Goal: Transaction & Acquisition: Purchase product/service

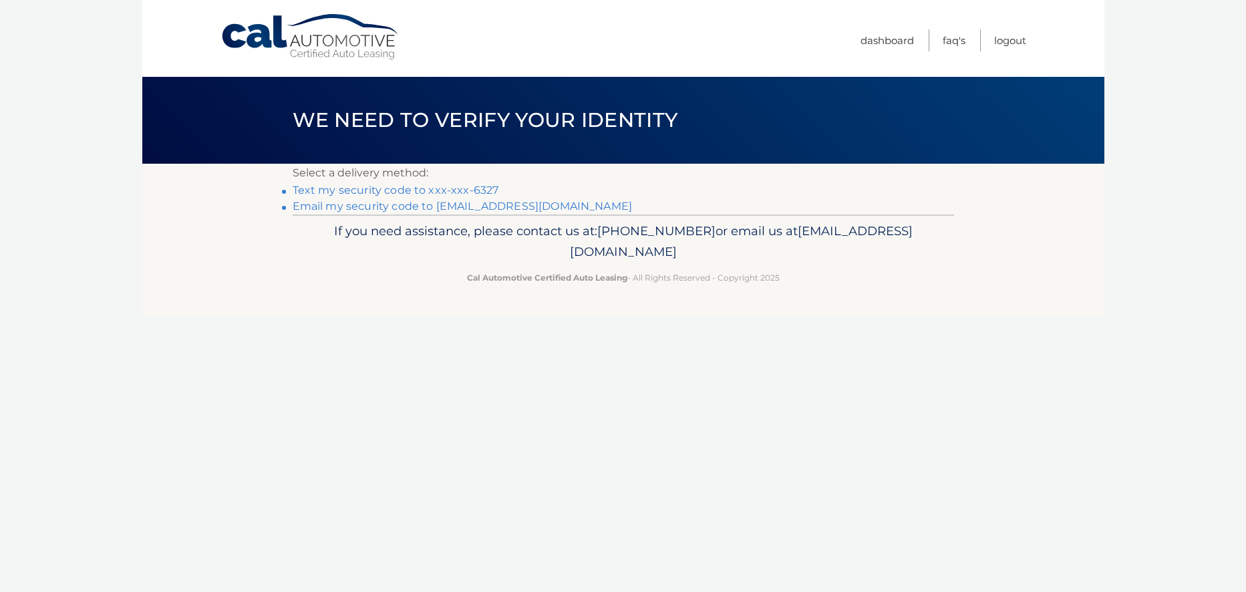
click at [455, 188] on link "Text my security code to xxx-xxx-6327" at bounding box center [396, 190] width 206 height 13
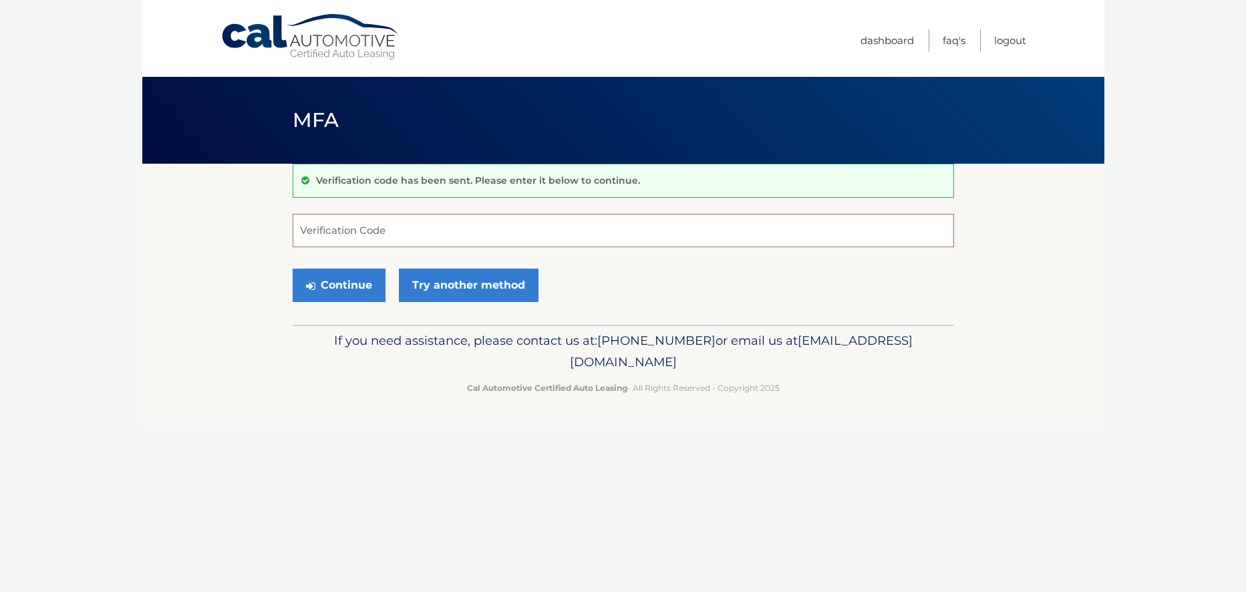
click at [320, 241] on input "Verification Code" at bounding box center [623, 230] width 661 height 33
type input "444351"
drag, startPoint x: 327, startPoint y: 280, endPoint x: 334, endPoint y: 278, distance: 7.0
click at [334, 278] on button "Continue" at bounding box center [339, 285] width 93 height 33
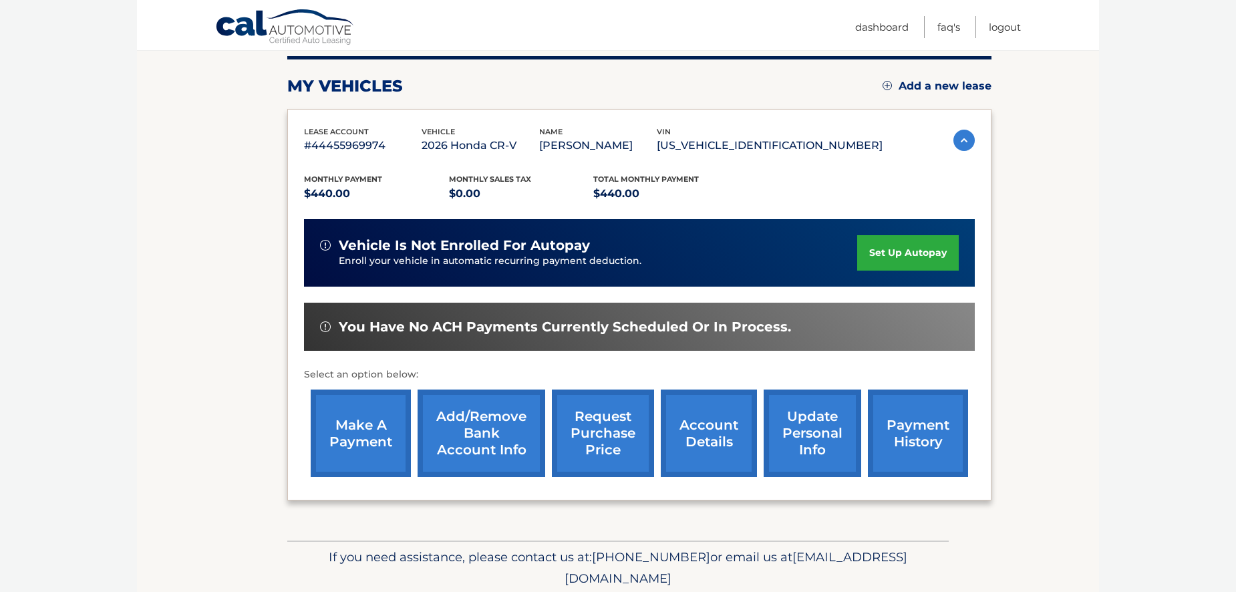
scroll to position [200, 0]
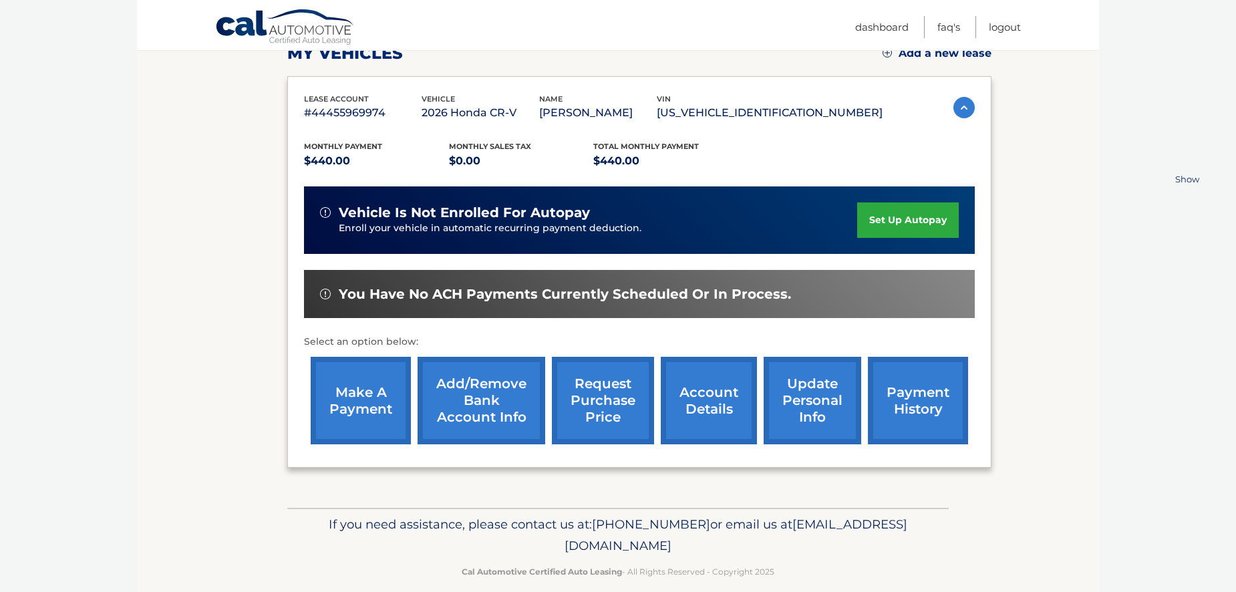
click at [0, 392] on nordpass-portal at bounding box center [0, 392] width 0 height 0
click at [347, 400] on link "make a payment" at bounding box center [361, 401] width 100 height 88
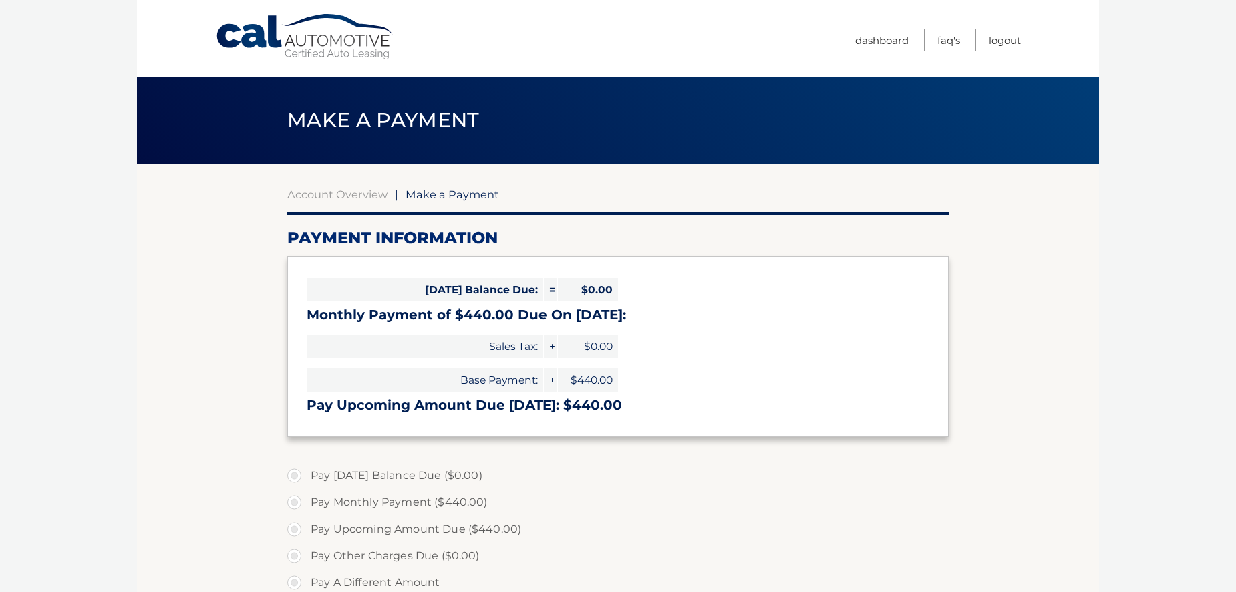
select select "OTk1N2ZkOWItMDM1Mi00YTU3LWIwMDUtZTA5OWNkNWQxMjdi"
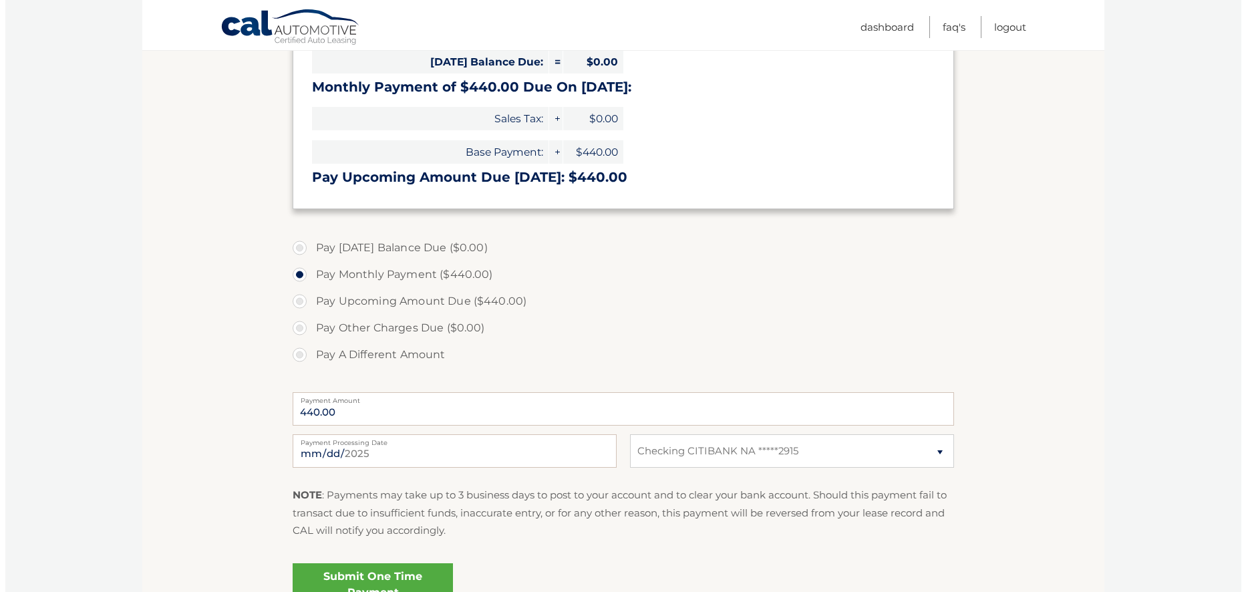
scroll to position [267, 0]
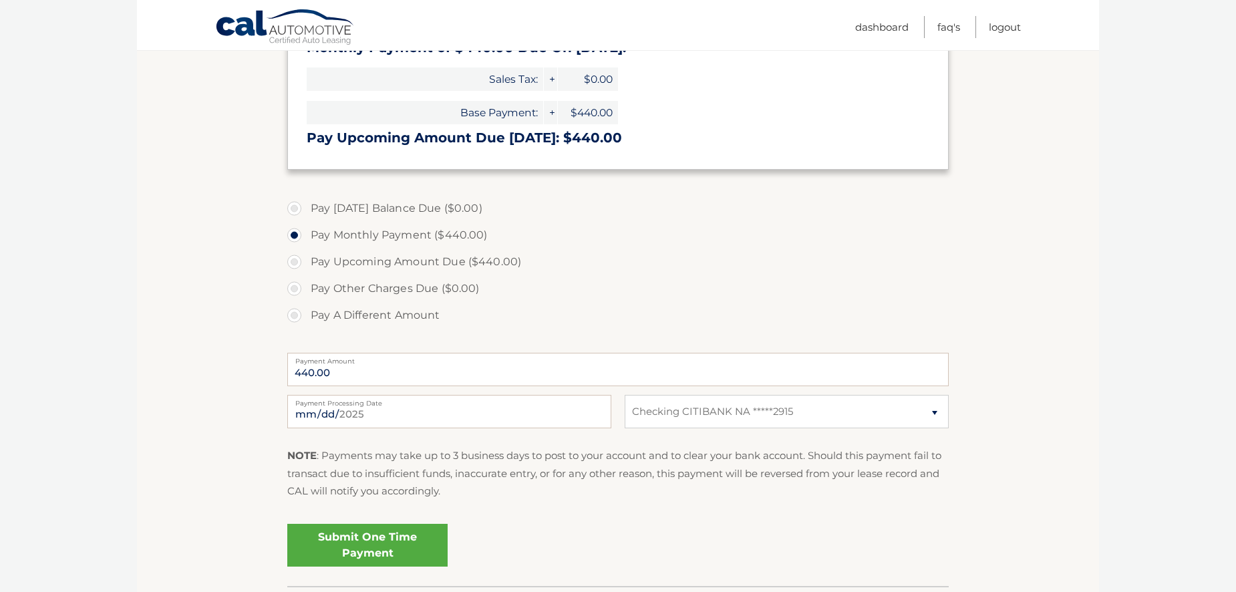
click at [383, 542] on link "Submit One Time Payment" at bounding box center [367, 545] width 160 height 43
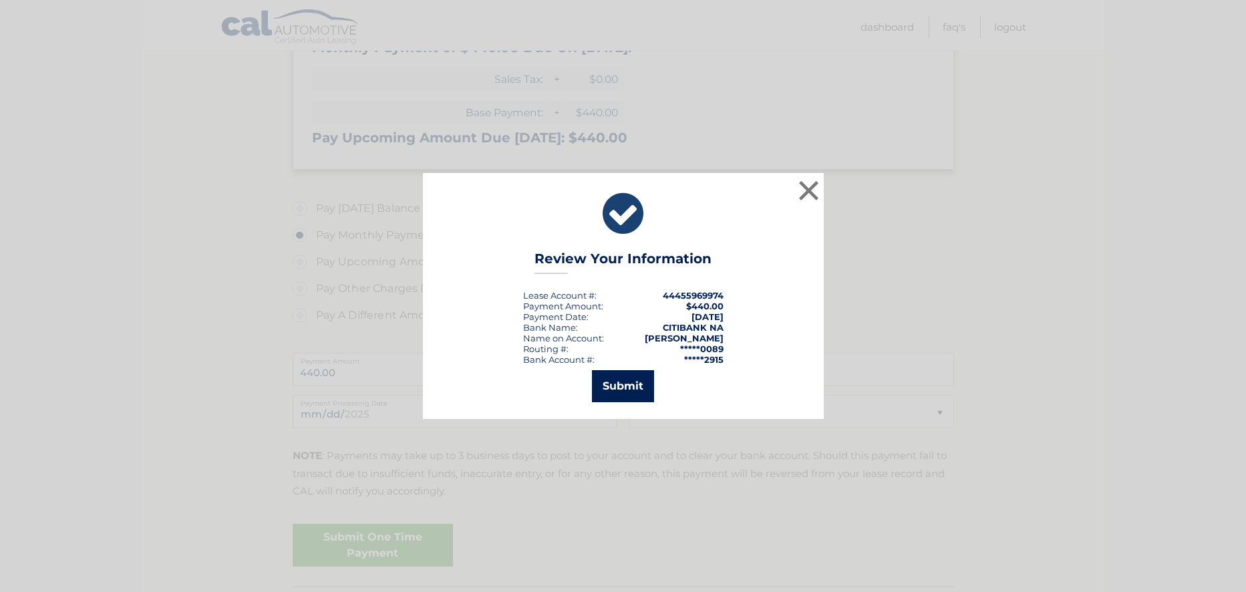
click at [620, 382] on button "Submit" at bounding box center [623, 386] width 62 height 32
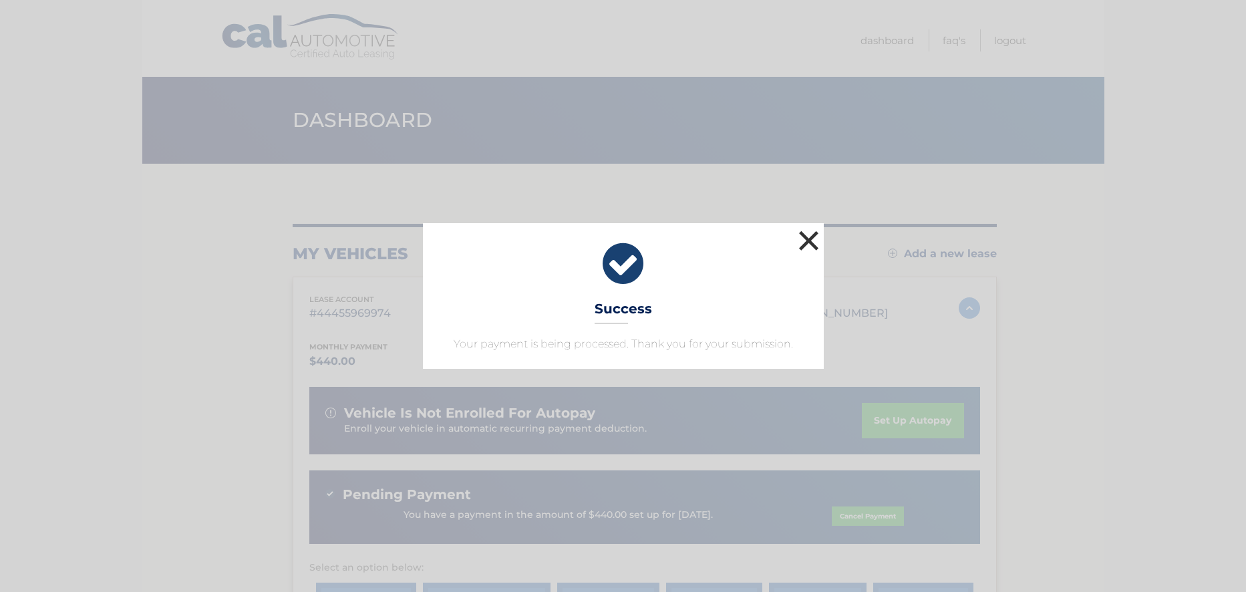
click at [804, 241] on button "×" at bounding box center [809, 240] width 27 height 27
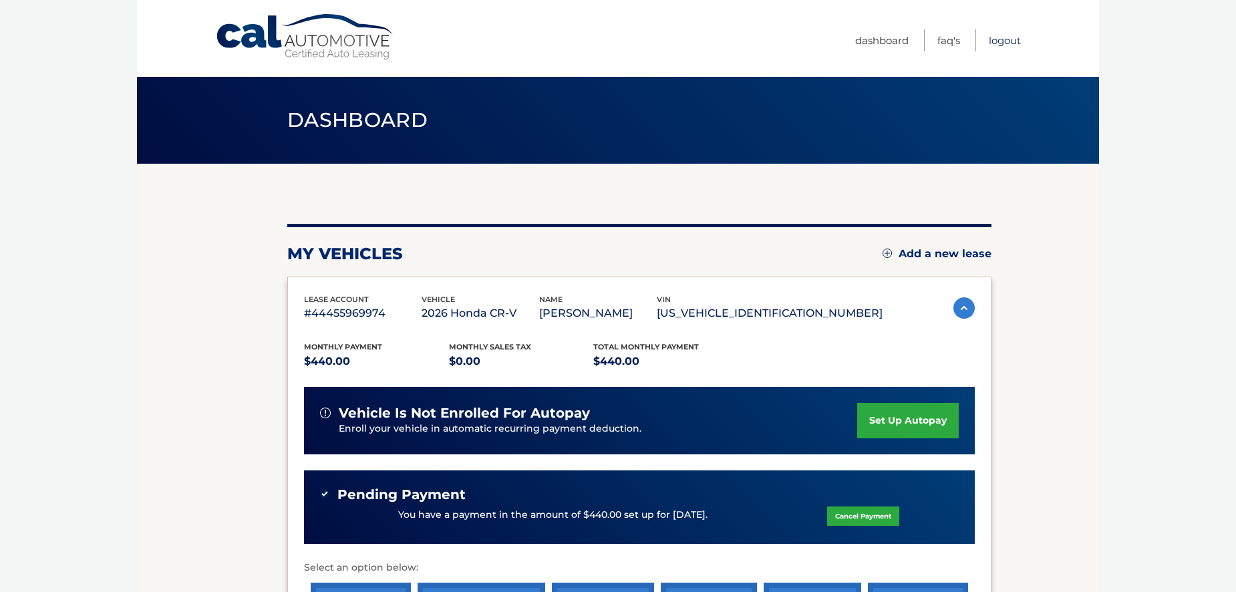
click at [1008, 43] on link "Logout" at bounding box center [1005, 40] width 32 height 22
